Goal: Navigation & Orientation: Find specific page/section

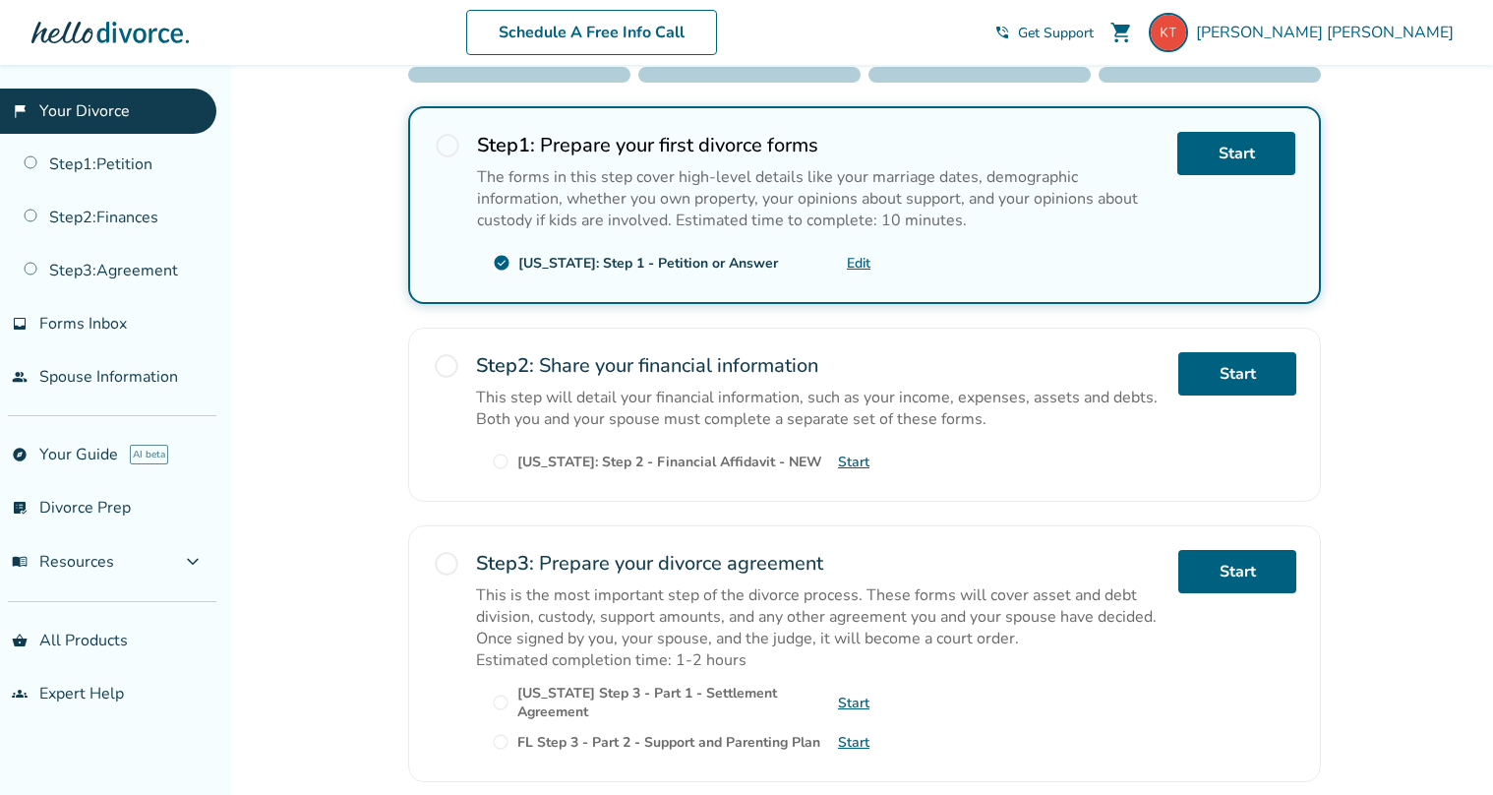
click at [110, 33] on div at bounding box center [109, 32] width 157 height 39
click at [80, 453] on link "explore Your Guide AI beta" at bounding box center [108, 454] width 216 height 45
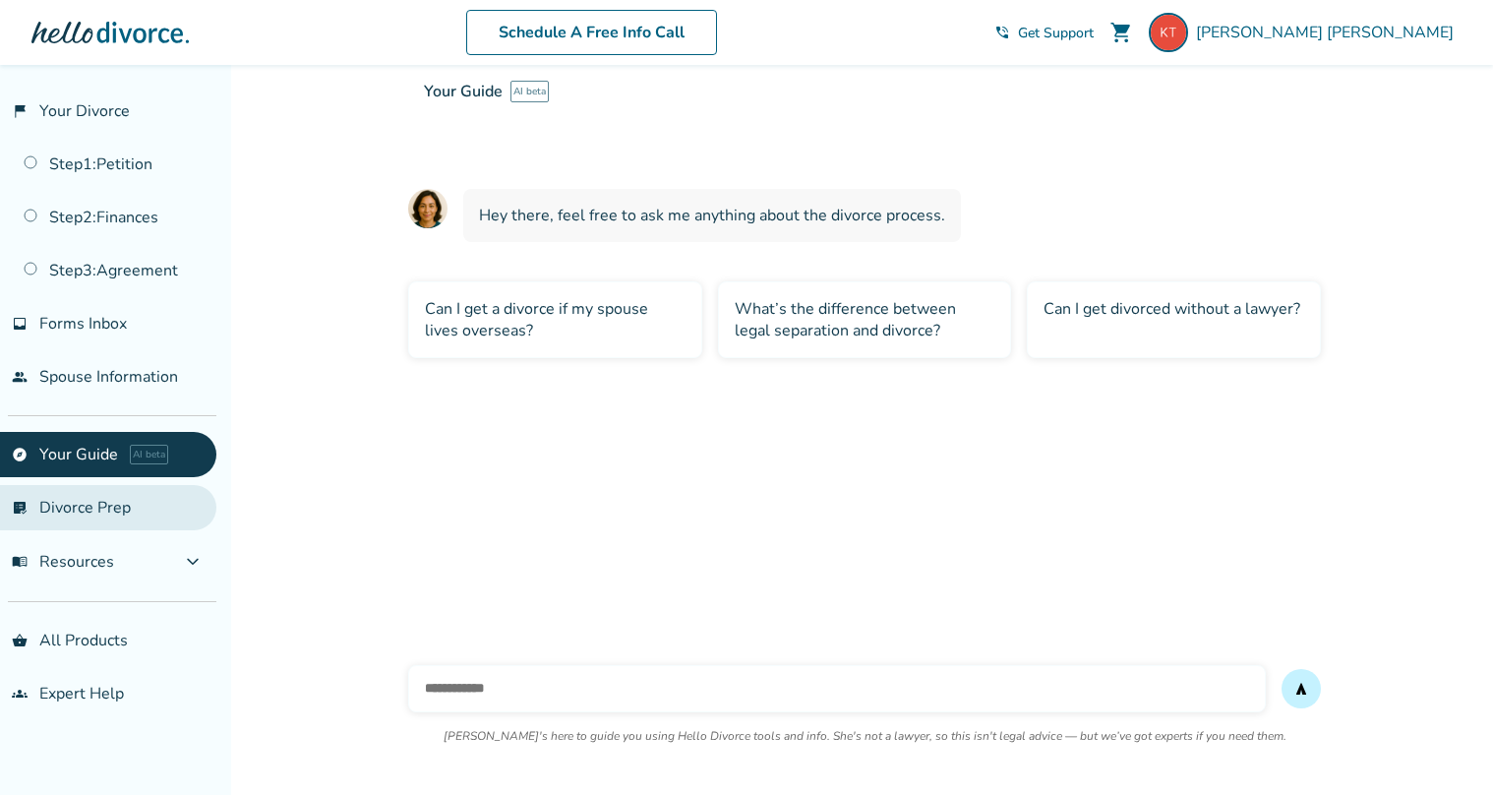
click at [97, 515] on link "list_alt_check Divorce Prep" at bounding box center [108, 507] width 216 height 45
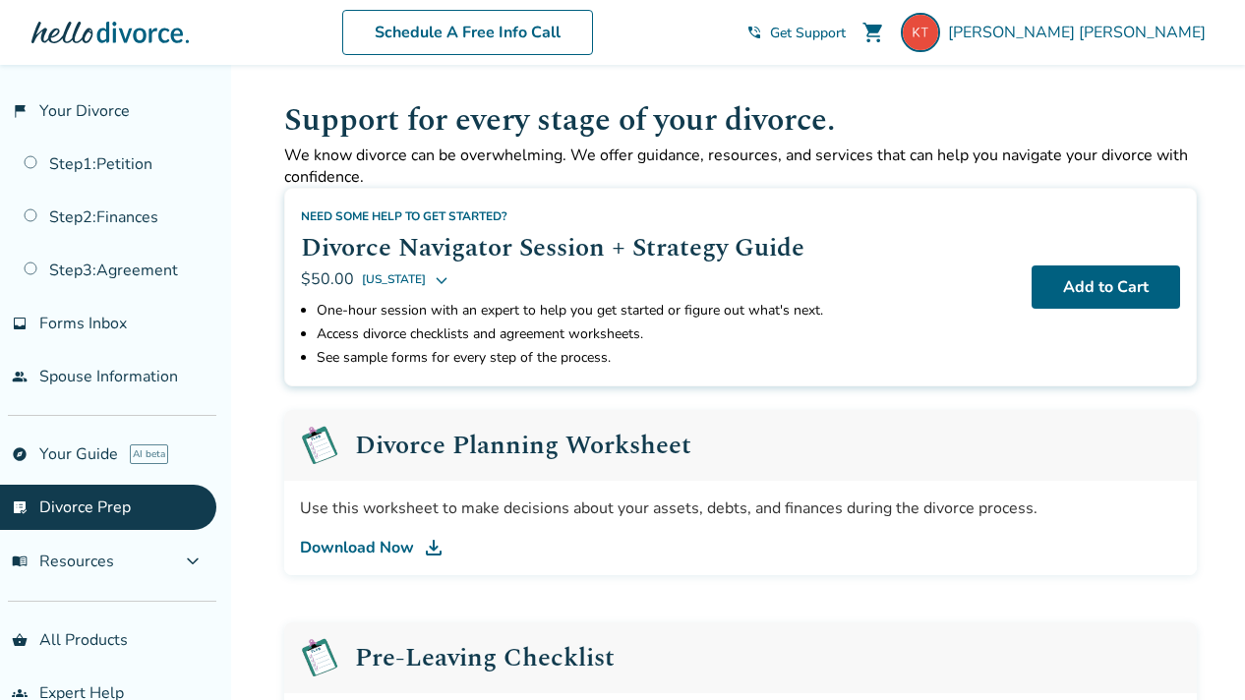
click at [102, 31] on div at bounding box center [109, 32] width 157 height 39
click at [112, 112] on link "flag_2 Your Divorce" at bounding box center [108, 111] width 216 height 45
